Goal: Information Seeking & Learning: Learn about a topic

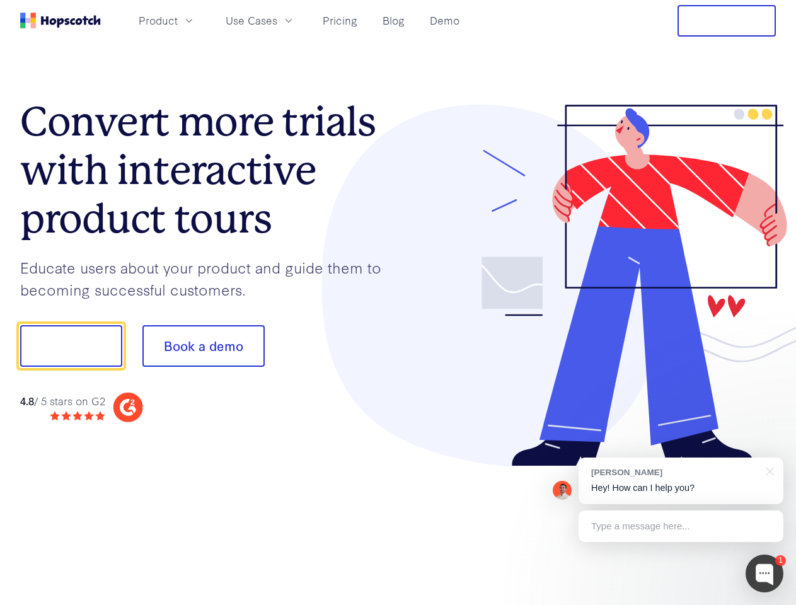
click at [398, 303] on div at bounding box center [587, 286] width 378 height 362
click at [178, 20] on span "Product" at bounding box center [158, 21] width 39 height 16
click at [277, 20] on span "Use Cases" at bounding box center [252, 21] width 52 height 16
click at [727, 21] on button "Free Trial" at bounding box center [727, 21] width 98 height 32
click at [71, 346] on button "Show me!" at bounding box center [71, 346] width 102 height 42
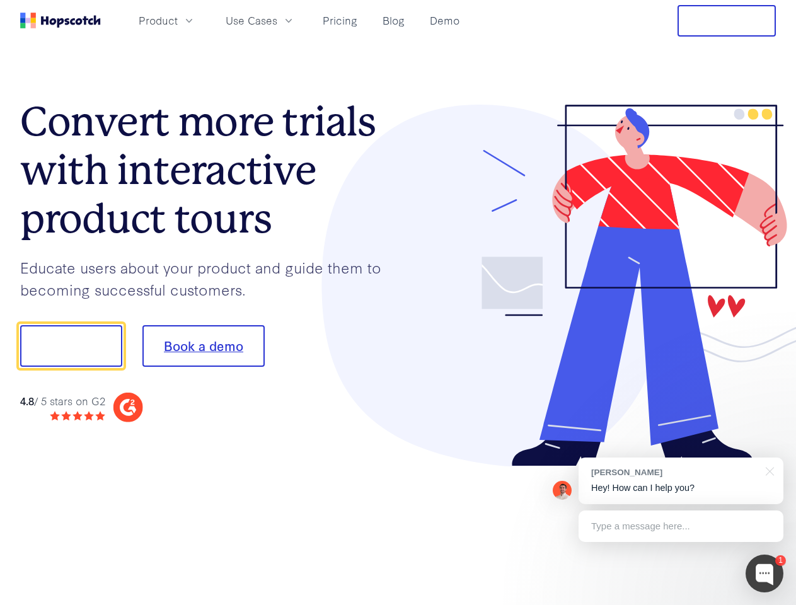
click at [203, 346] on button "Book a demo" at bounding box center [203, 346] width 122 height 42
click at [765, 574] on div at bounding box center [765, 574] width 38 height 38
click at [681, 481] on div "[PERSON_NAME] Hey! How can I help you?" at bounding box center [681, 481] width 205 height 47
click at [768, 470] on div at bounding box center [665, 344] width 236 height 420
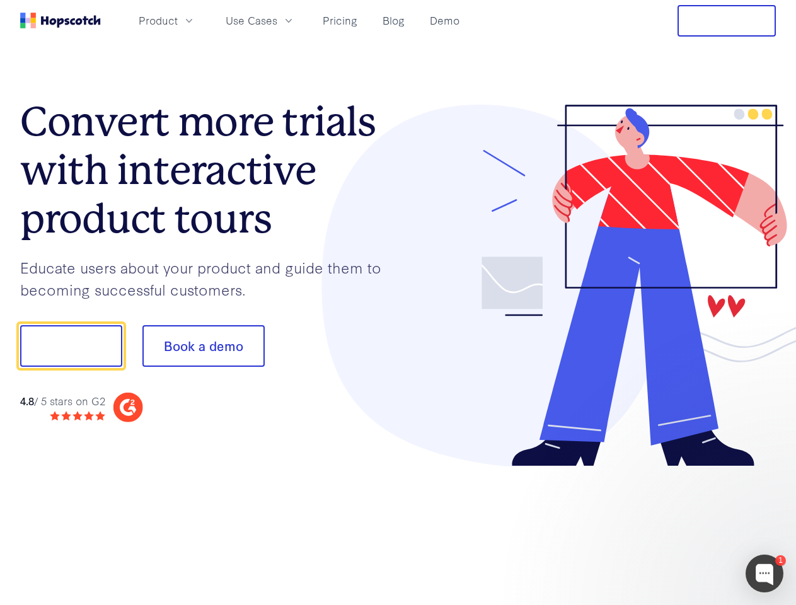
click at [681, 526] on div at bounding box center [665, 428] width 236 height 251
